Goal: Find contact information: Find contact information

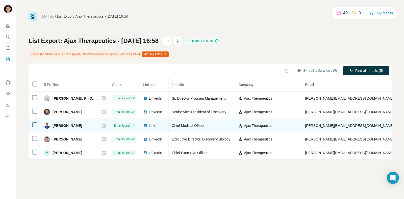
drag, startPoint x: 82, startPoint y: 128, endPoint x: 47, endPoint y: 126, distance: 35.6
click at [47, 126] on td "David Steensma" at bounding box center [75, 126] width 68 height 14
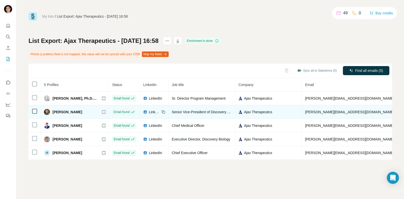
copy div "David Steensma"
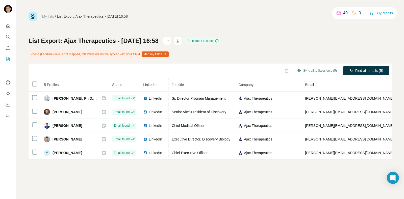
click at [217, 185] on div "My lists / List Export: Ajax Therapeutics - 15/08/2025 16:58 49 0 Buy credits L…" at bounding box center [209, 99] width 387 height 199
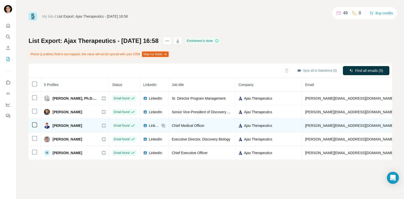
click at [171, 125] on span "Chief Medical Officer" at bounding box center [187, 126] width 33 height 4
click at [220, 125] on div "Chief Medical Officer" at bounding box center [201, 125] width 60 height 5
drag, startPoint x: 209, startPoint y: 127, endPoint x: 171, endPoint y: 124, distance: 37.4
click at [171, 124] on div "Chief Medical Officer" at bounding box center [201, 125] width 60 height 5
click at [171, 124] on span "Chief Medical Officer" at bounding box center [187, 126] width 33 height 4
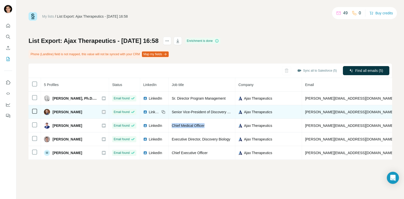
copy span "Chief Medical Officer"
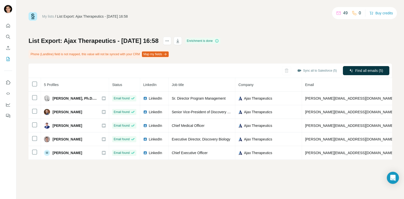
click at [235, 173] on div "My lists / List Export: Ajax Therapeutics - 15/08/2025 16:58 49 0 Buy credits L…" at bounding box center [209, 99] width 387 height 199
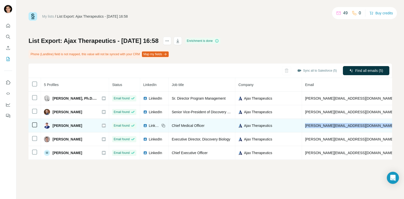
drag, startPoint x: 304, startPoint y: 124, endPoint x: 357, endPoint y: 125, distance: 53.2
click at [357, 125] on tr "David Steensma Email found LinkedIn Chief Medical Officer Ajax Therapeutics dav…" at bounding box center [278, 126] width 501 height 14
copy span "david@ajaxtherapeutics.com"
drag, startPoint x: 171, startPoint y: 126, endPoint x: 204, endPoint y: 125, distance: 32.8
click at [204, 125] on span "Chief Medical Officer" at bounding box center [187, 126] width 33 height 4
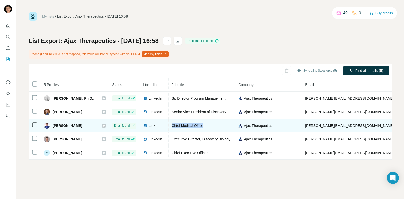
click at [204, 125] on span "Chief Medical Officer" at bounding box center [187, 126] width 33 height 4
drag, startPoint x: 208, startPoint y: 125, endPoint x: 170, endPoint y: 124, distance: 37.8
click at [170, 124] on td "Chief Medical Officer" at bounding box center [201, 126] width 67 height 14
copy span "Chief Medical Officer"
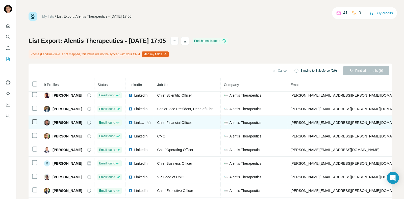
scroll to position [24, 0]
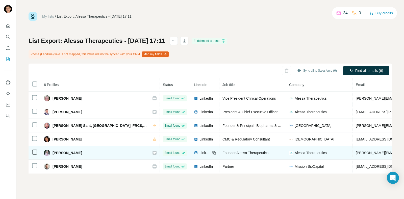
drag, startPoint x: 85, startPoint y: 153, endPoint x: 52, endPoint y: 154, distance: 33.3
click at [52, 154] on div "Pamela N Munster" at bounding box center [100, 153] width 112 height 6
copy span "Pamela N Munster"
drag, startPoint x: 308, startPoint y: 153, endPoint x: 385, endPoint y: 153, distance: 77.4
click at [385, 153] on tr "Pamela N Munster Email found LinkedIn Founder Alessa Therapeutics Alessa Therap…" at bounding box center [318, 153] width 580 height 14
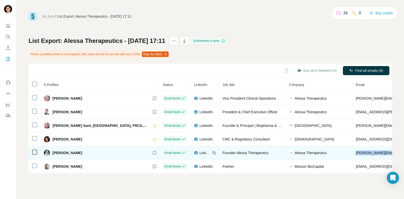
copy span "pamela.munster@alessatherapeutics.com"
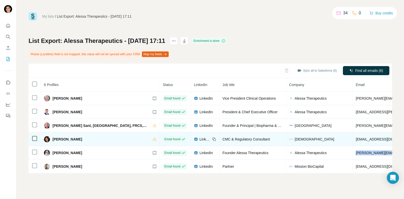
drag, startPoint x: 54, startPoint y: 140, endPoint x: 81, endPoint y: 140, distance: 27.0
click at [81, 140] on div "Maithili Rairkar" at bounding box center [100, 139] width 112 height 6
drag, startPoint x: 53, startPoint y: 140, endPoint x: 83, endPoint y: 139, distance: 29.8
click at [83, 139] on div "Maithili Rairkar" at bounding box center [100, 139] width 112 height 6
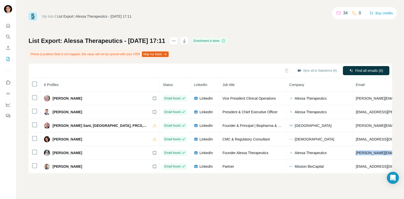
copy span "Maithili Rairkar"
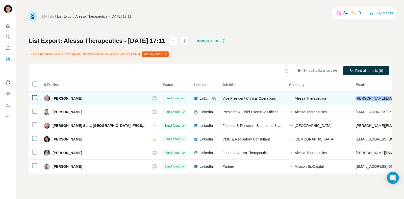
drag, startPoint x: 308, startPoint y: 98, endPoint x: 383, endPoint y: 100, distance: 75.2
copy span "bonnie.wettersten@alessatherapeutics.com"
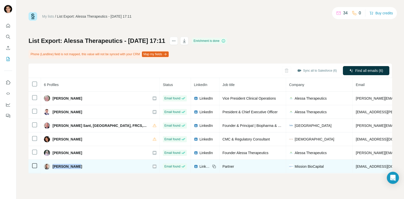
drag, startPoint x: 52, startPoint y: 165, endPoint x: 78, endPoint y: 165, distance: 26.2
click at [78, 165] on div "Zach Collins" at bounding box center [100, 166] width 112 height 6
copy span "Zach Collins"
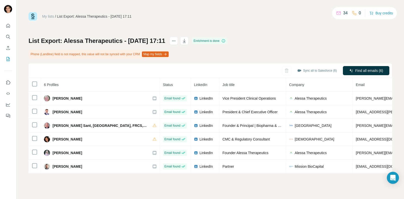
click at [179, 186] on div "My lists / List Export: Alessa Therapeutics - 15/08/2025 17:11 34 0 Buy credits…" at bounding box center [209, 99] width 387 height 199
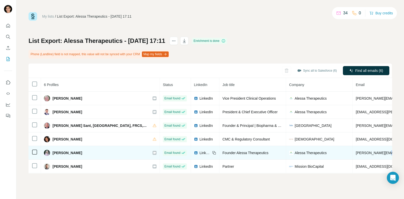
drag, startPoint x: 381, startPoint y: 153, endPoint x: 319, endPoint y: 153, distance: 61.8
click at [355, 152] on span "pamela.munster@alessatherapeutics.com" at bounding box center [399, 153] width 89 height 4
drag, startPoint x: 308, startPoint y: 152, endPoint x: 339, endPoint y: 151, distance: 31.1
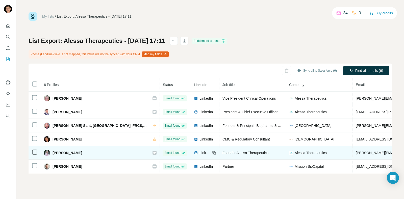
click at [355, 151] on span "pamela.munster@alessatherapeutics.com" at bounding box center [399, 153] width 89 height 4
drag, startPoint x: 380, startPoint y: 150, endPoint x: 386, endPoint y: 150, distance: 6.3
click at [386, 150] on tr "Pamela N Munster Email found LinkedIn Founder Alessa Therapeutics Alessa Therap…" at bounding box center [318, 153] width 580 height 14
click at [355, 153] on span "pamela.munster@alessatherapeutics.com" at bounding box center [399, 153] width 89 height 4
click at [355, 152] on span "pamela.munster@alessatherapeutics.com" at bounding box center [399, 153] width 89 height 4
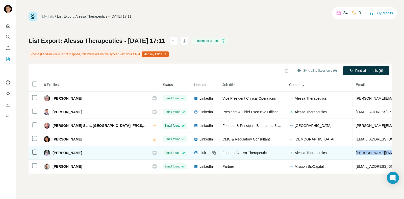
drag, startPoint x: 308, startPoint y: 152, endPoint x: 380, endPoint y: 151, distance: 71.9
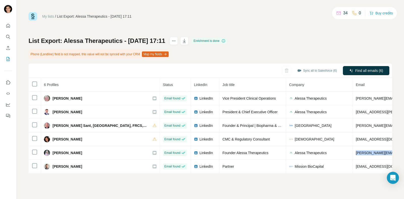
copy span "pamela.munster@alessatherapeutics.com"
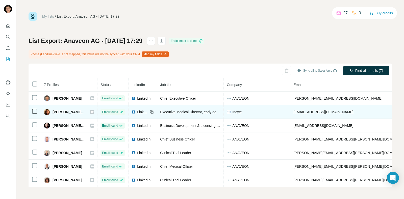
click at [51, 112] on div "[PERSON_NAME] MD" at bounding box center [64, 112] width 41 height 6
drag, startPoint x: 51, startPoint y: 112, endPoint x: 112, endPoint y: 110, distance: 60.8
click at [94, 110] on div "[PERSON_NAME] MD" at bounding box center [69, 112] width 50 height 6
copy tr "[PERSON_NAME] MD Email"
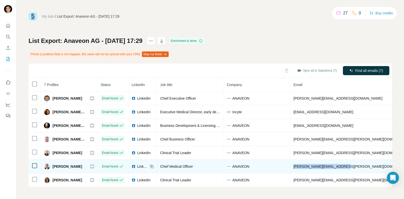
drag, startPoint x: 316, startPoint y: 166, endPoint x: 380, endPoint y: 168, distance: 63.6
click at [380, 168] on td "[PERSON_NAME][EMAIL_ADDRESS][PERSON_NAME][DOMAIN_NAME]" at bounding box center [352, 167] width 124 height 14
copy span "[PERSON_NAME][EMAIL_ADDRESS][PERSON_NAME][DOMAIN_NAME]"
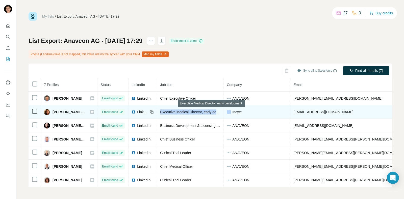
drag, startPoint x: 183, startPoint y: 111, endPoint x: 247, endPoint y: 112, distance: 63.8
click at [247, 112] on tr "[PERSON_NAME] MD Email found LinkedIn Executive Medical Director, early develop…" at bounding box center [278, 112] width 500 height 14
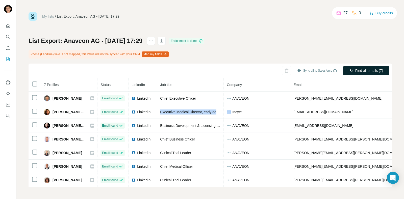
copy span "Executive Medical Director, early development"
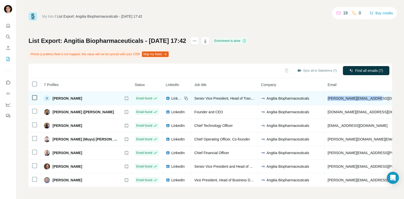
drag, startPoint x: 334, startPoint y: 99, endPoint x: 284, endPoint y: 99, distance: 50.4
click at [284, 99] on tr "A Ann Zovein Email found LinkedIn Senior Vice President, Head of Translational …" at bounding box center [304, 99] width 552 height 14
copy tr "ann.zovein@angitiabio.com"
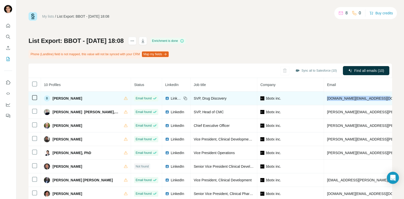
drag, startPoint x: 290, startPoint y: 99, endPoint x: 350, endPoint y: 100, distance: 59.8
click at [350, 100] on td "bin.wang@bridgebiooncology.com" at bounding box center [386, 99] width 124 height 14
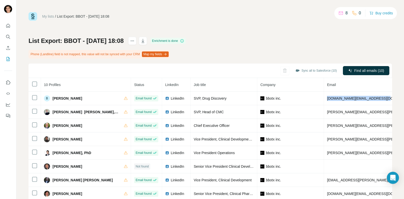
copy span "bin.wang@bridgebiooncology.com"
